Goal: Information Seeking & Learning: Learn about a topic

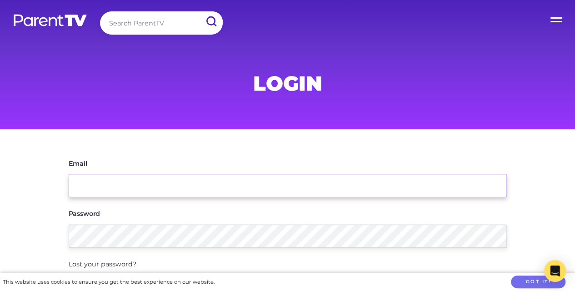
type input "[PERSON_NAME][EMAIL_ADDRESS][PERSON_NAME][DOMAIN_NAME]"
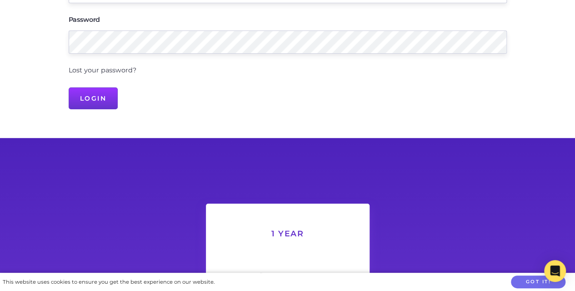
scroll to position [161, 0]
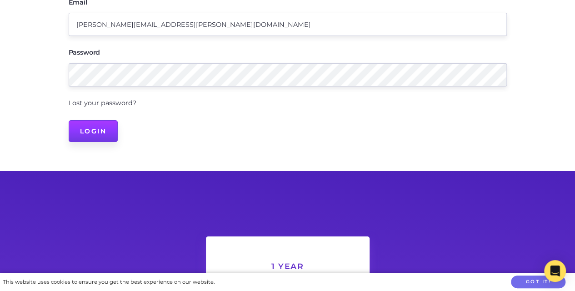
click at [106, 127] on input "Login" at bounding box center [94, 131] width 50 height 22
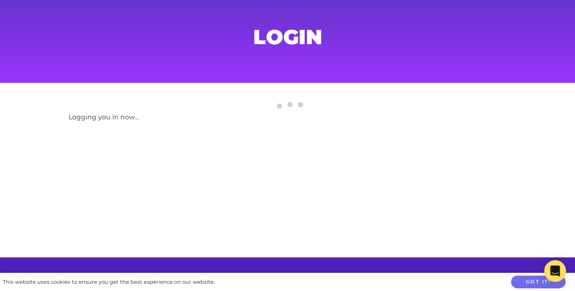
scroll to position [45, 0]
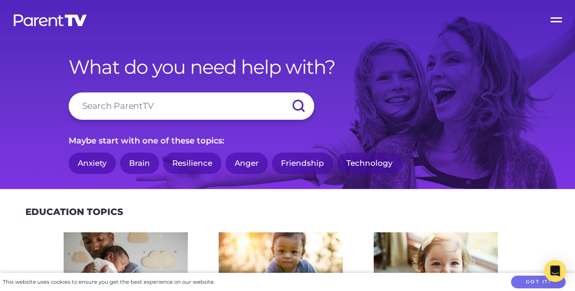
click at [160, 100] on input "search" at bounding box center [192, 105] width 246 height 27
type input "adoption"
click at [282, 92] on input "submit" at bounding box center [298, 105] width 32 height 27
click at [136, 116] on input "search" at bounding box center [192, 105] width 246 height 27
type input "inter country"
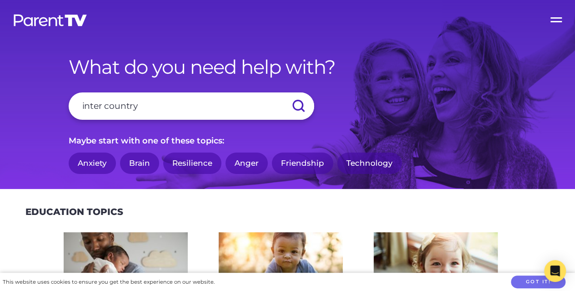
click at [282, 92] on input "submit" at bounding box center [298, 105] width 32 height 27
click at [559, 21] on label "Open Menu" at bounding box center [557, 18] width 36 height 36
click at [0, 0] on input "Open Menu" at bounding box center [0, 0] width 0 height 0
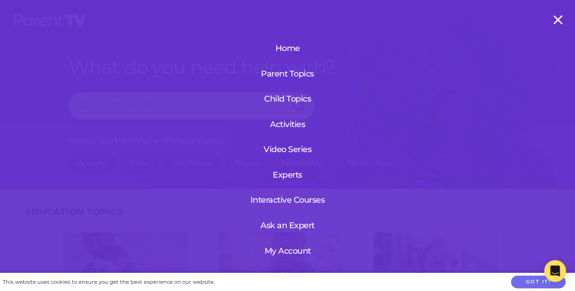
click at [277, 248] on link "My Account" at bounding box center [287, 251] width 55 height 24
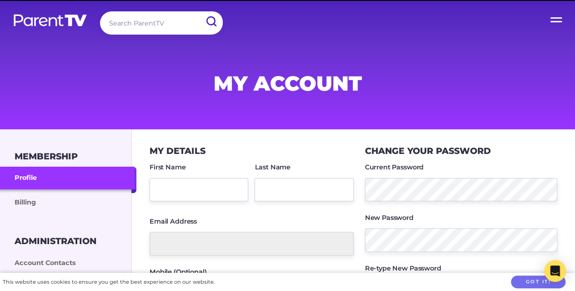
type input "[PERSON_NAME]"
type input "[PERSON_NAME][EMAIL_ADDRESS][PERSON_NAME][DOMAIN_NAME]"
